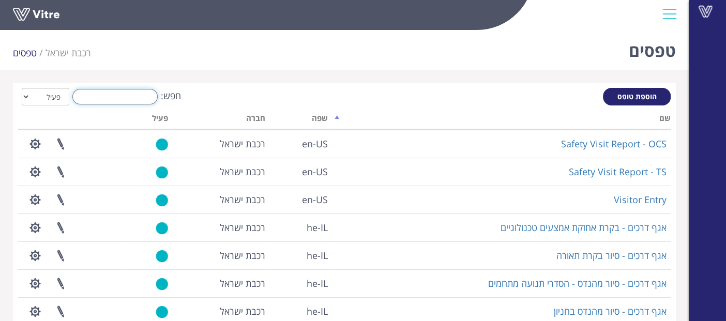
click at [140, 95] on input "חפש:" at bounding box center [114, 97] width 85 height 16
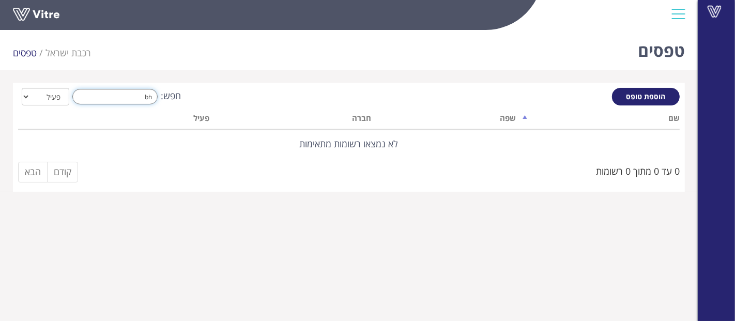
type input "b"
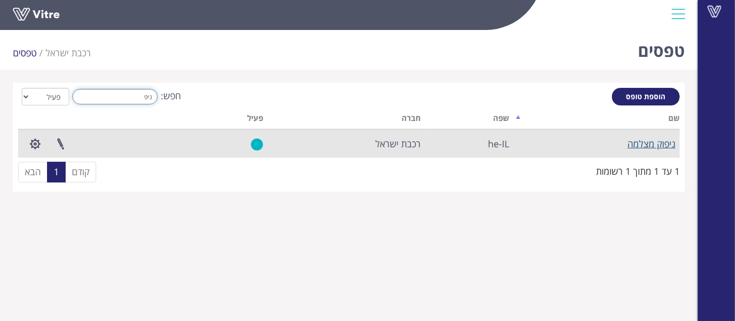
type input "ניפ"
click at [659, 141] on link "ניפוק מצלמה" at bounding box center [652, 144] width 48 height 12
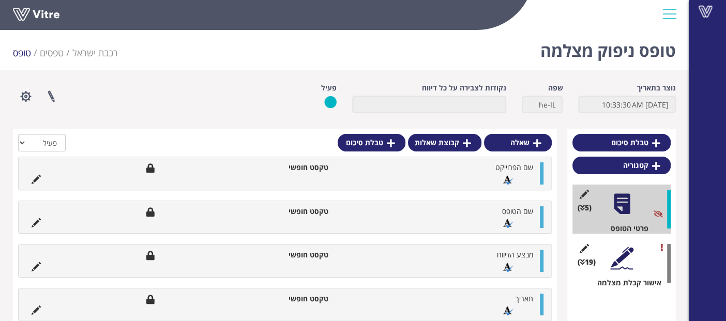
scroll to position [69, 0]
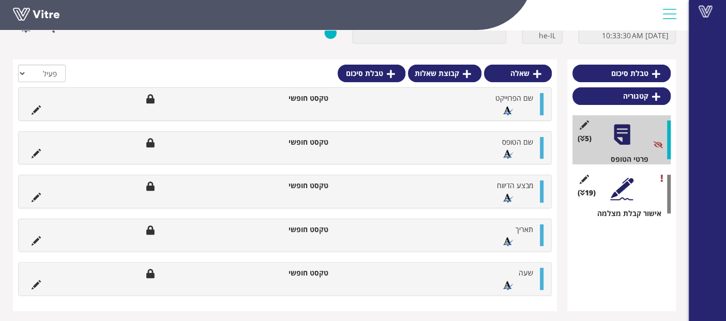
click at [624, 187] on div at bounding box center [621, 188] width 23 height 23
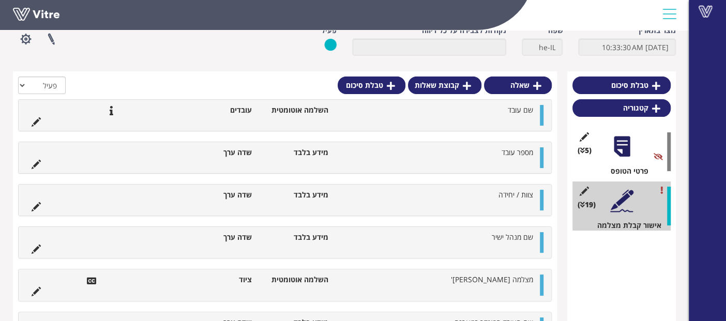
scroll to position [115, 0]
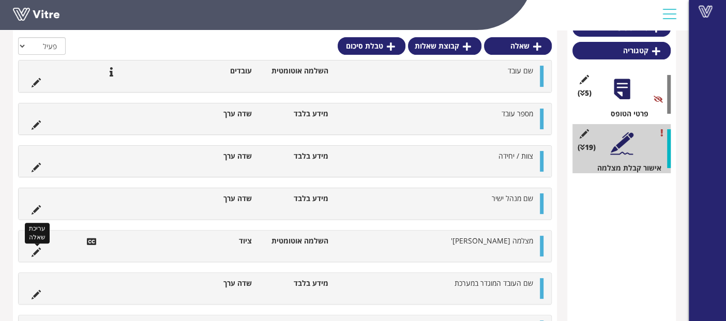
click at [34, 251] on icon at bounding box center [36, 252] width 9 height 9
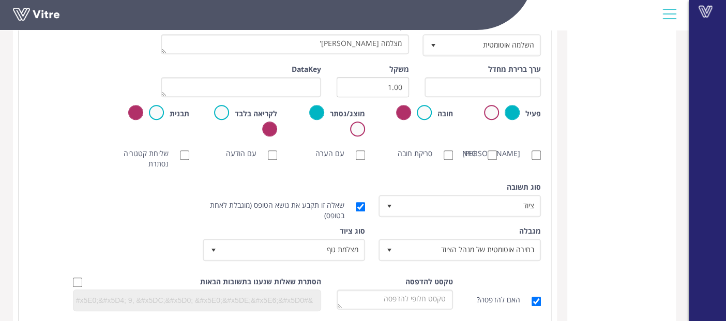
scroll to position [287, 0]
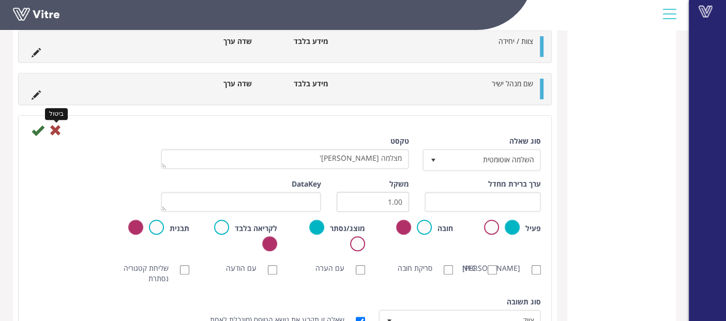
click at [57, 125] on icon at bounding box center [55, 130] width 12 height 12
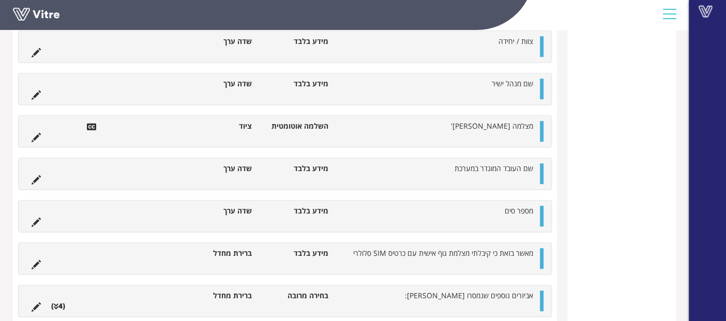
click at [666, 132] on div "טבלת סיכום קטגוריה (5 ) פרטי הטופס (19 ) אישור קבלת מצלמה" at bounding box center [621, 300] width 109 height 917
